Goal: Find specific page/section: Find specific page/section

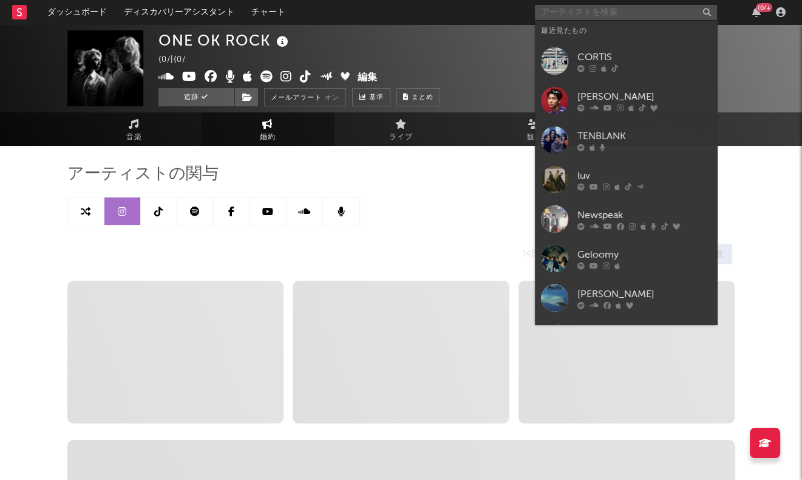
click at [656, 15] on input "text" at bounding box center [626, 12] width 182 height 15
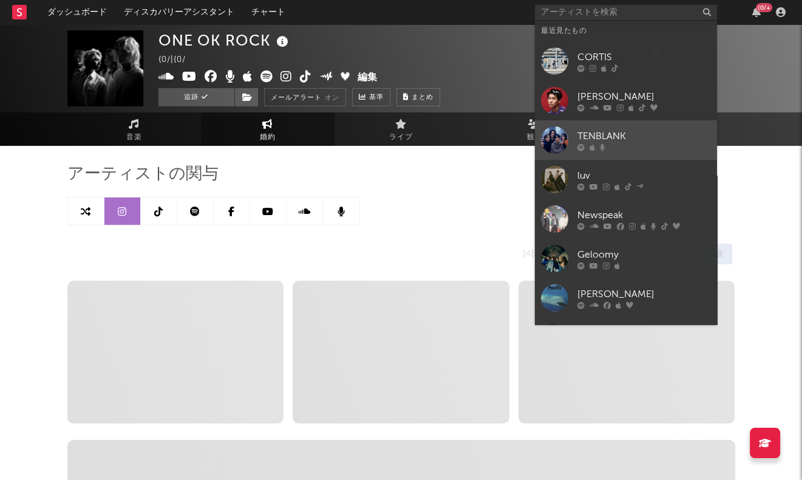
click at [625, 138] on div "TENBLANK" at bounding box center [644, 136] width 134 height 15
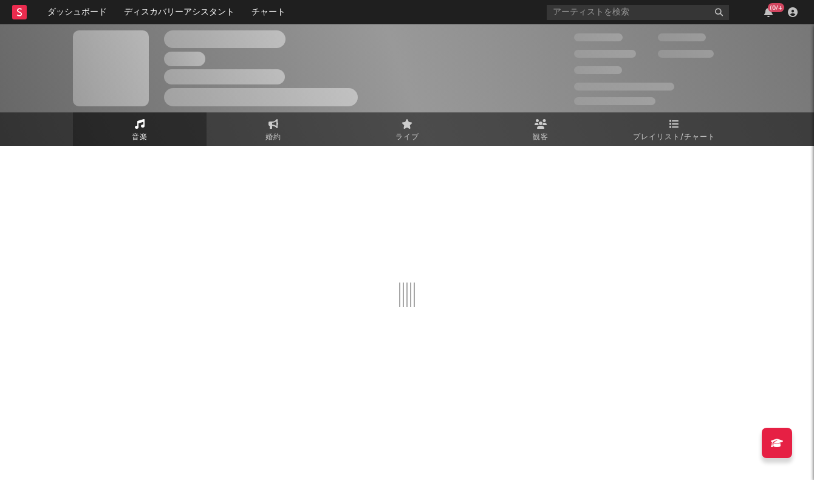
select select "1w"
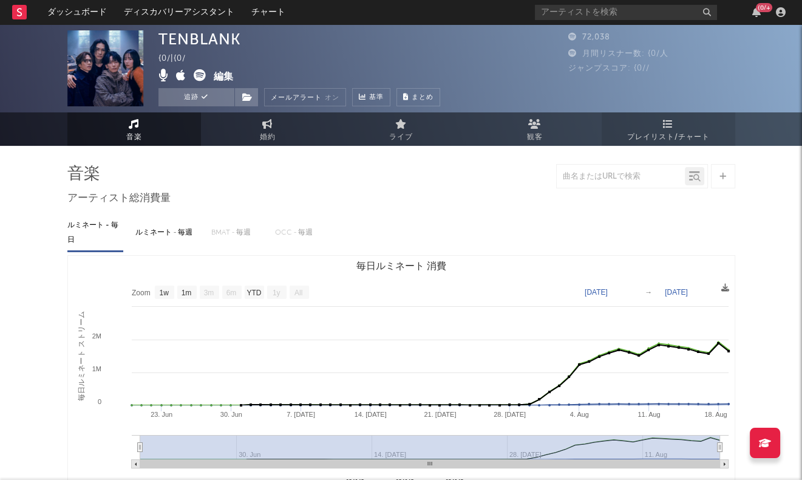
click at [680, 124] on link "プレイリスト/チャート" at bounding box center [669, 128] width 134 height 33
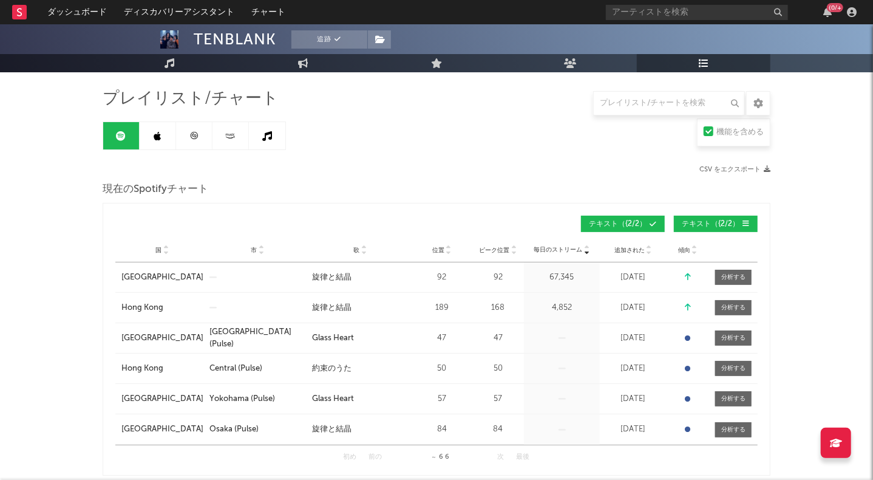
scroll to position [151, 0]
